Goal: Find specific page/section: Find specific page/section

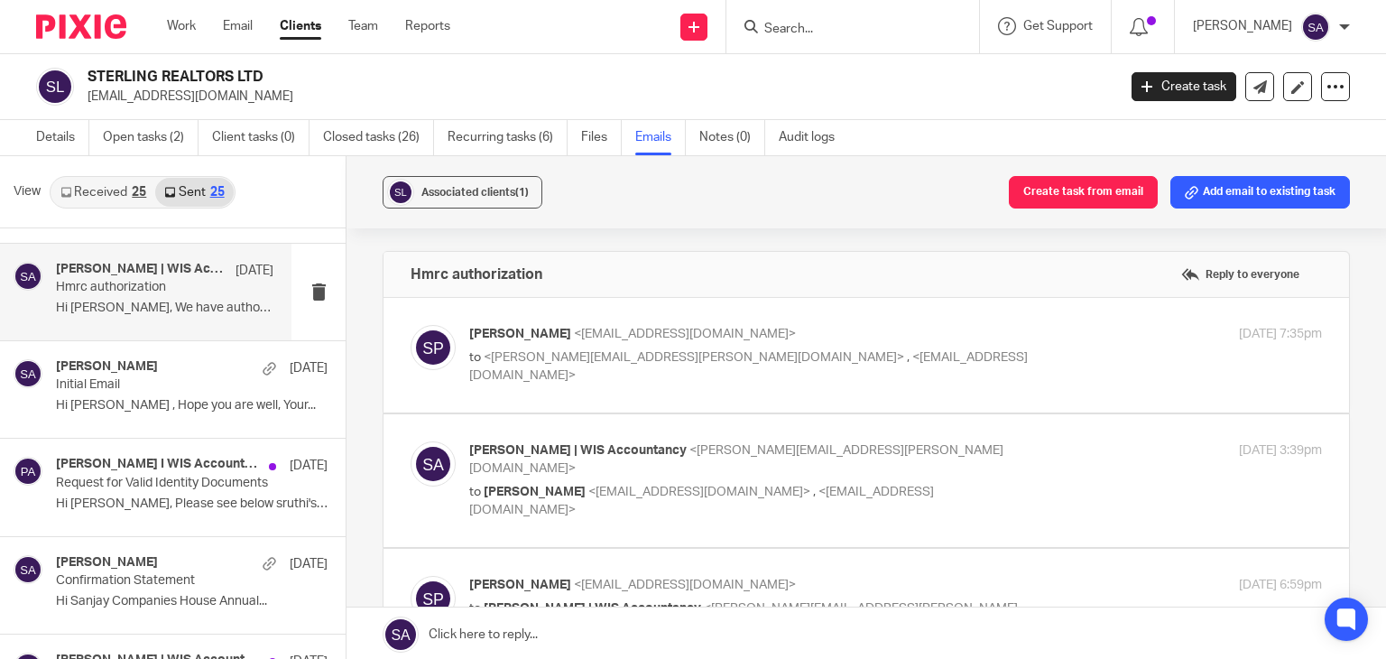
drag, startPoint x: 274, startPoint y: 73, endPoint x: 86, endPoint y: 73, distance: 188.6
click at [86, 73] on div "STERLING REALTORS LTD [EMAIL_ADDRESS][DOMAIN_NAME]" at bounding box center [570, 87] width 1069 height 38
click at [274, 83] on h2 "STERLING REALTORS LTD" at bounding box center [495, 77] width 814 height 19
drag, startPoint x: 272, startPoint y: 81, endPoint x: 88, endPoint y: 71, distance: 183.5
click at [88, 71] on h2 "STERLING REALTORS LTD" at bounding box center [495, 77] width 814 height 19
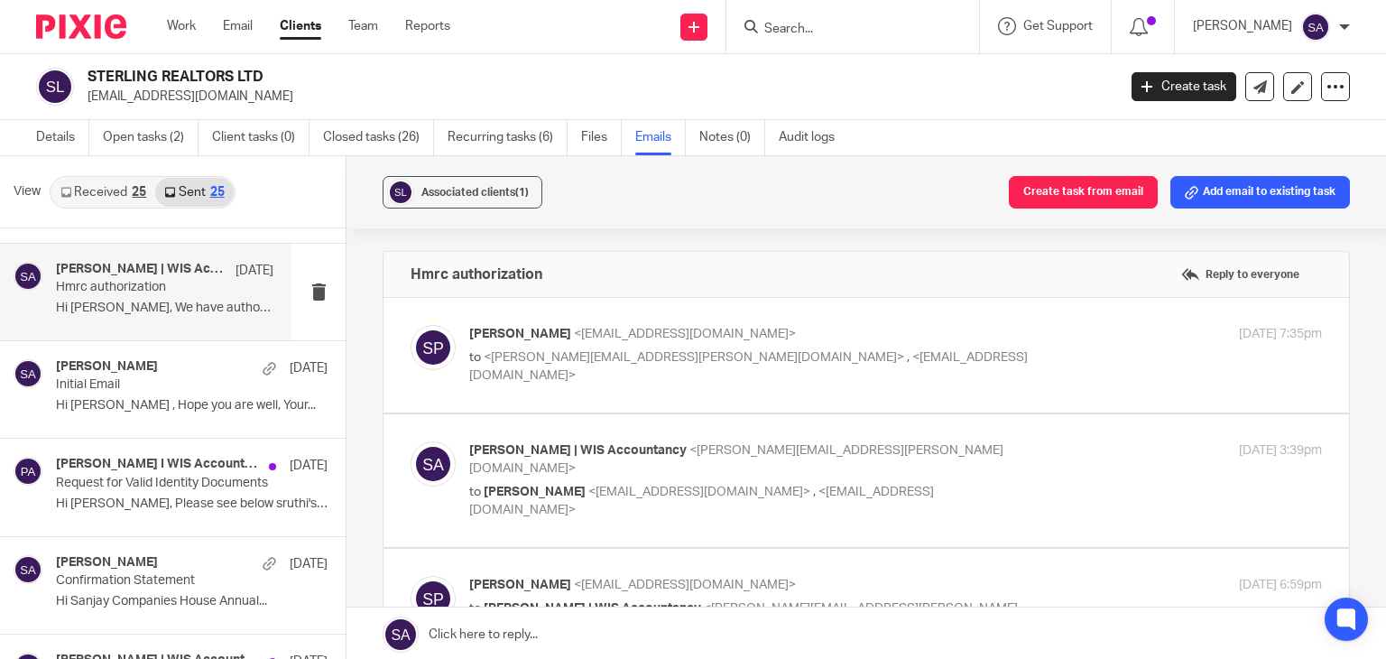
click at [88, 71] on h2 "STERLING REALTORS LTD" at bounding box center [495, 77] width 814 height 19
drag, startPoint x: 88, startPoint y: 71, endPoint x: 266, endPoint y: 73, distance: 177.8
click at [266, 73] on h2 "STERLING REALTORS LTD" at bounding box center [495, 77] width 814 height 19
drag, startPoint x: 266, startPoint y: 73, endPoint x: 83, endPoint y: 70, distance: 183.3
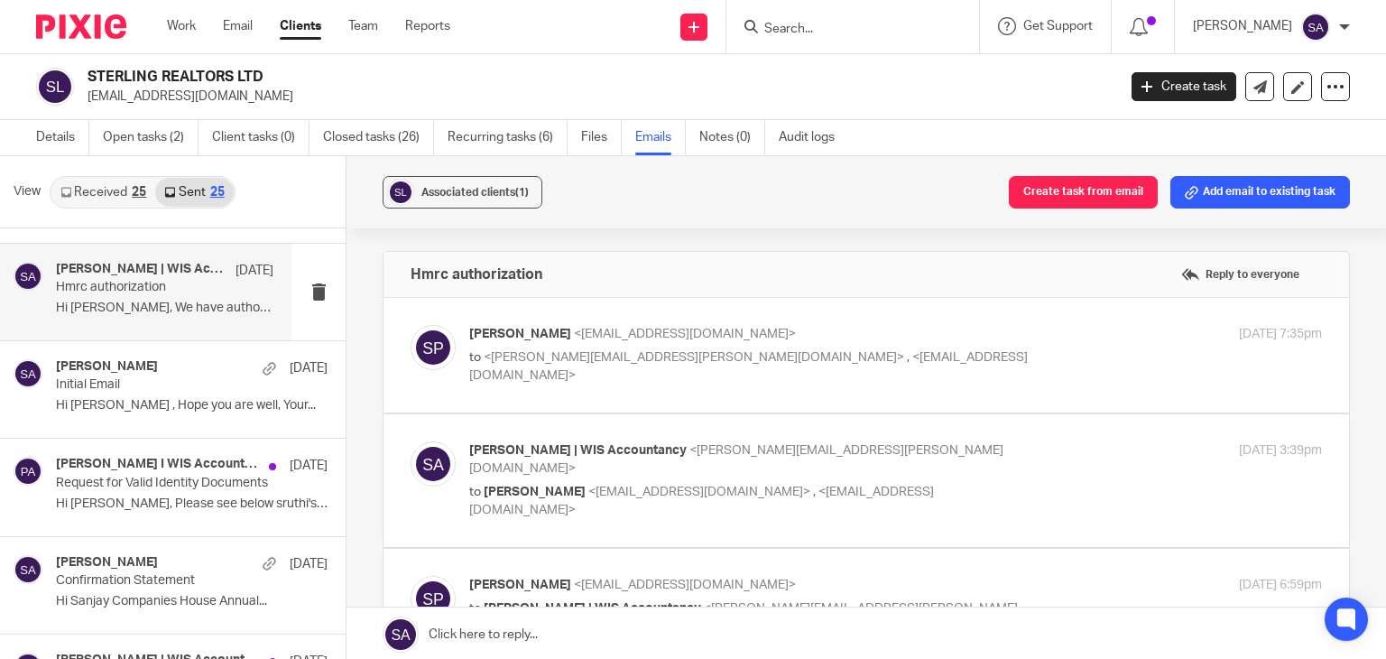
click at [83, 70] on div "STERLING REALTORS LTD [EMAIL_ADDRESS][DOMAIN_NAME]" at bounding box center [570, 87] width 1069 height 38
click at [101, 70] on h2 "STERLING REALTORS LTD" at bounding box center [495, 77] width 814 height 19
drag, startPoint x: 88, startPoint y: 75, endPoint x: 264, endPoint y: 72, distance: 176.0
click at [264, 72] on h2 "STERLING REALTORS LTD" at bounding box center [495, 77] width 814 height 19
